Goal: Navigation & Orientation: Find specific page/section

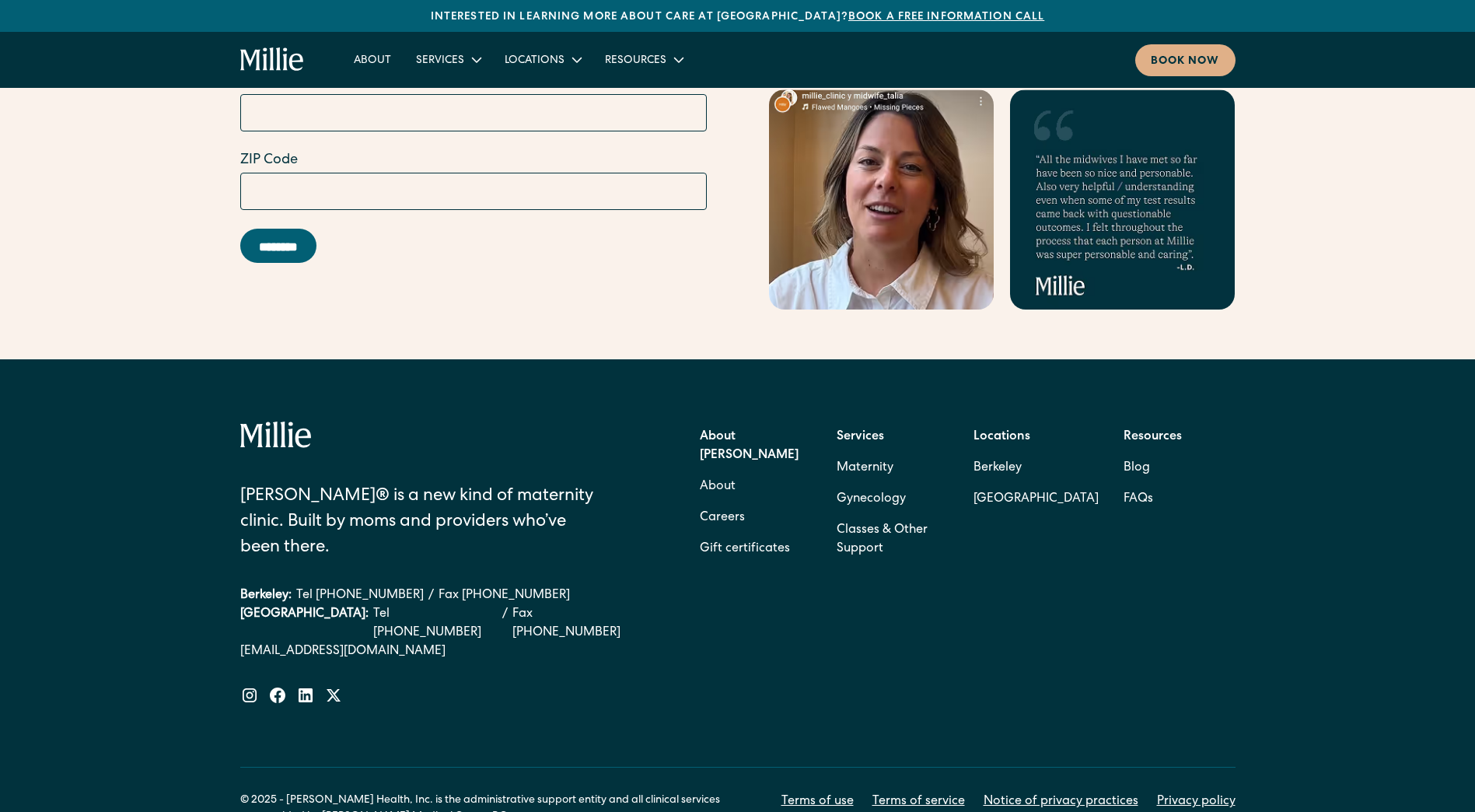
scroll to position [6180, 0]
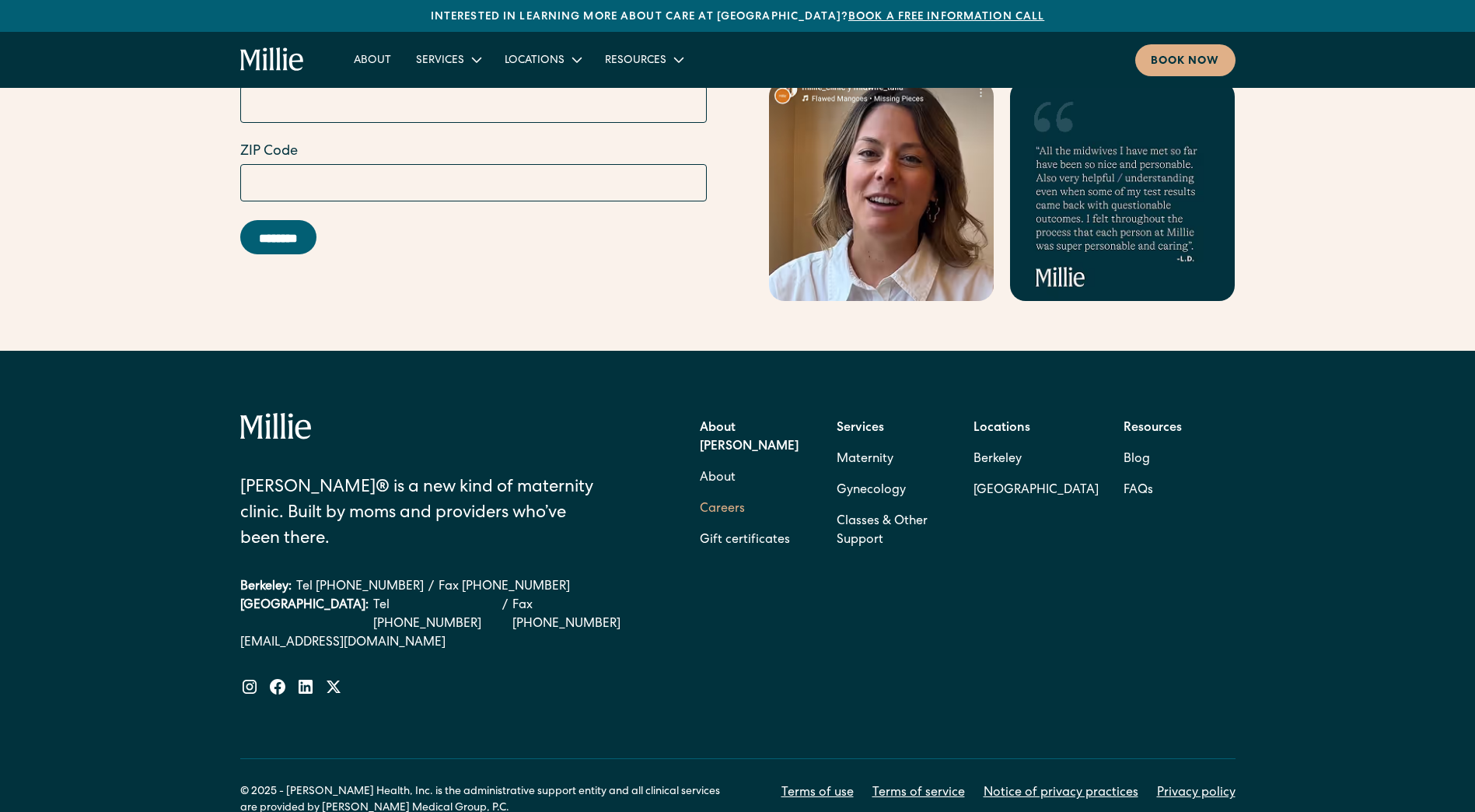
click at [737, 494] on link "Careers" at bounding box center [722, 509] width 45 height 31
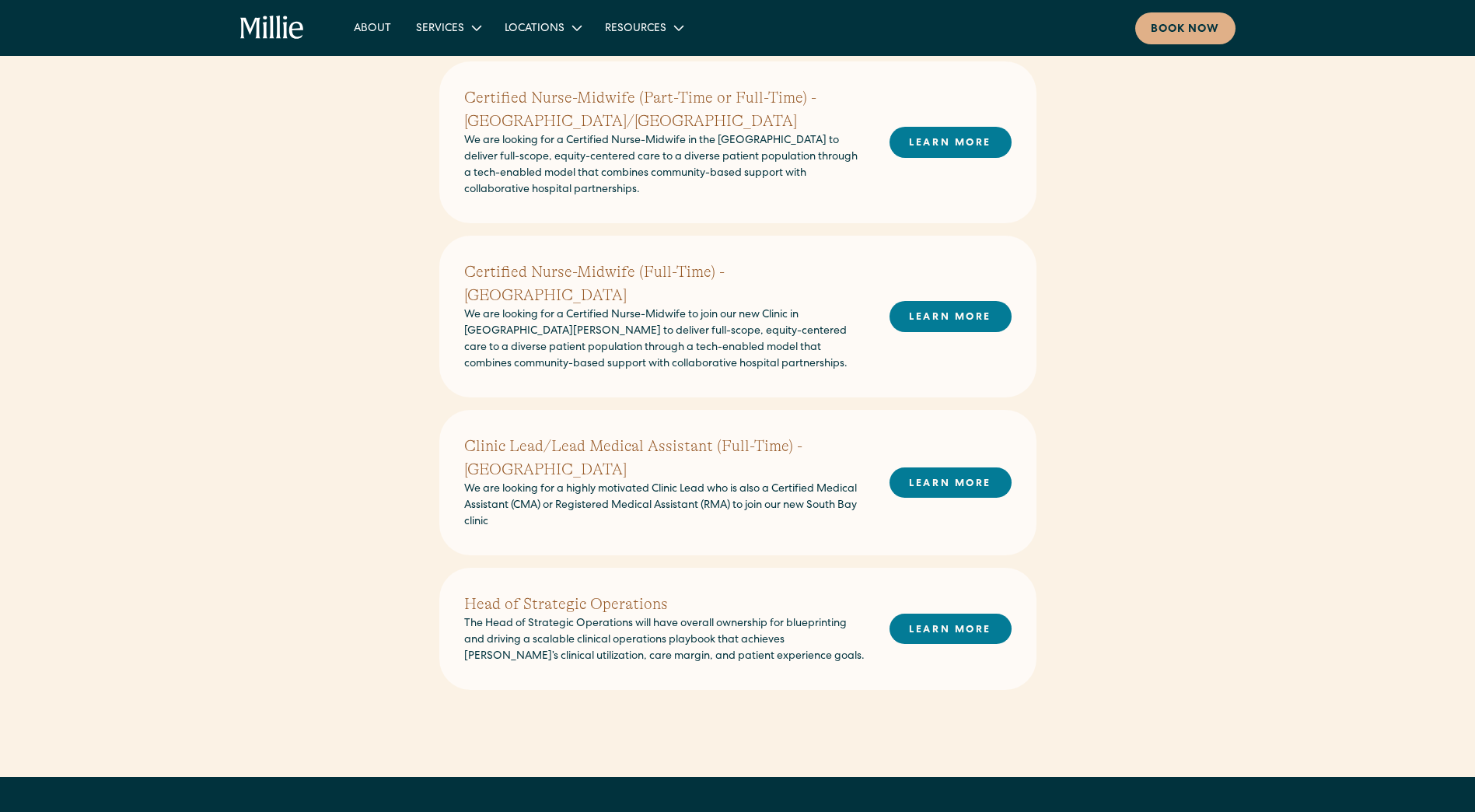
scroll to position [700, 0]
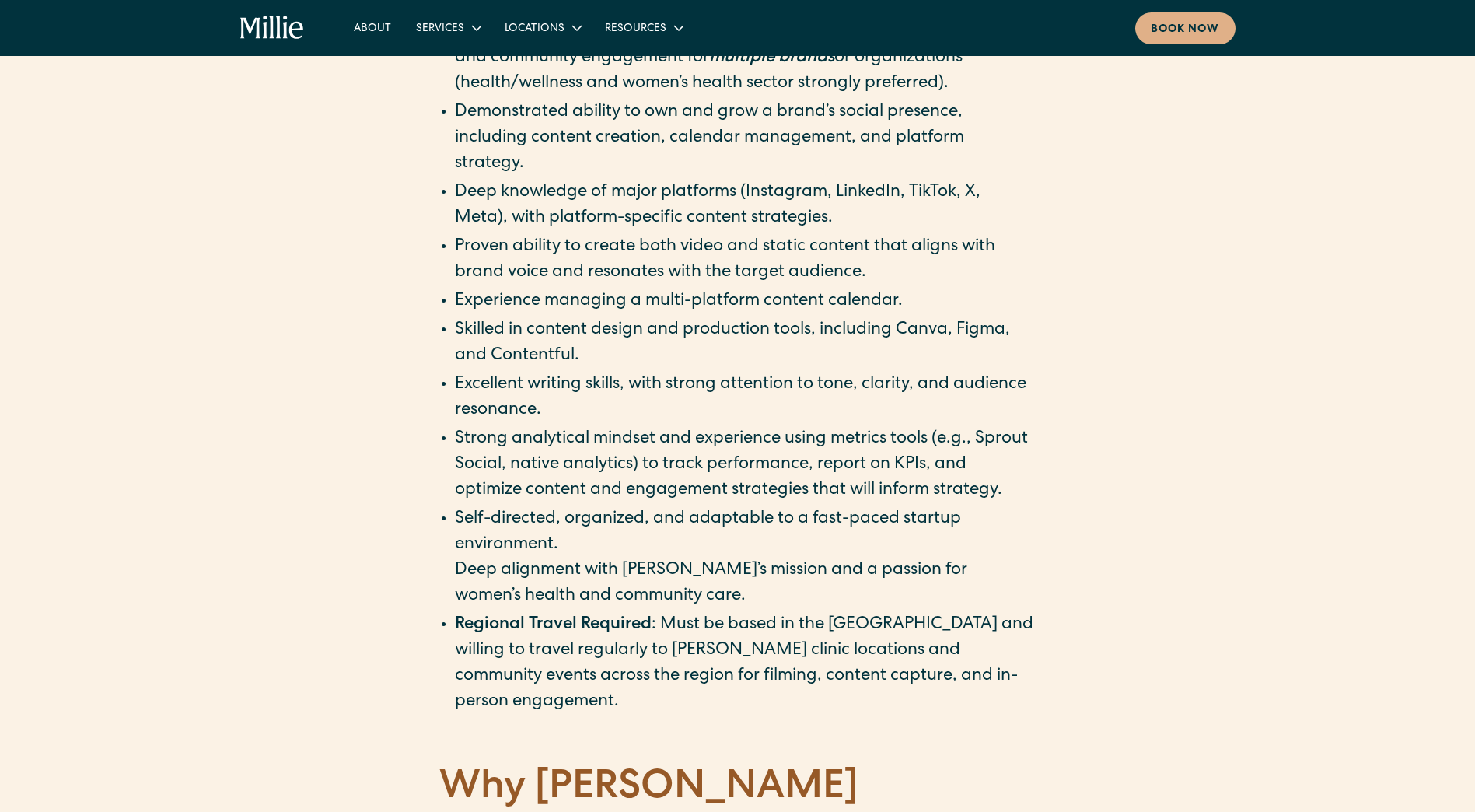
scroll to position [1710, 0]
